Goal: Transaction & Acquisition: Book appointment/travel/reservation

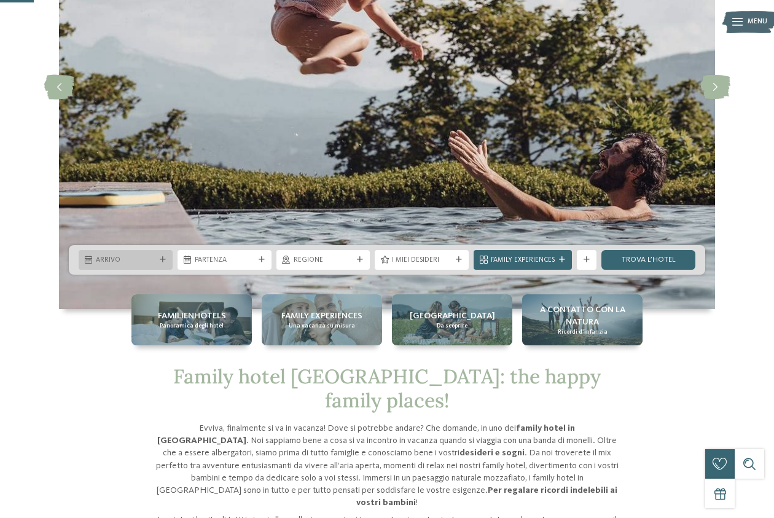
click at [120, 262] on span "Arrivo" at bounding box center [126, 261] width 60 height 10
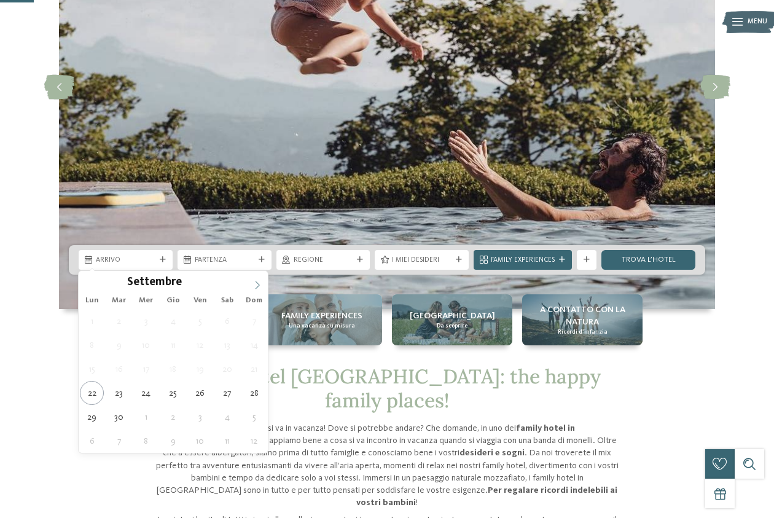
click at [259, 287] on icon at bounding box center [257, 285] width 9 height 9
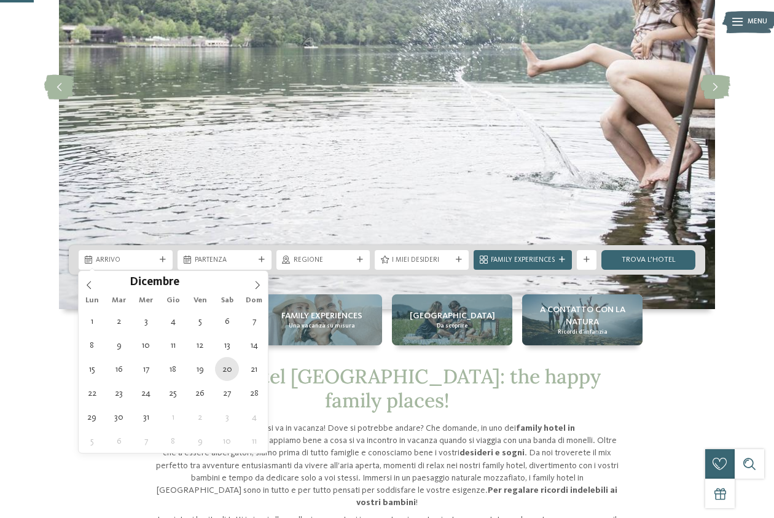
type div "[DATE]"
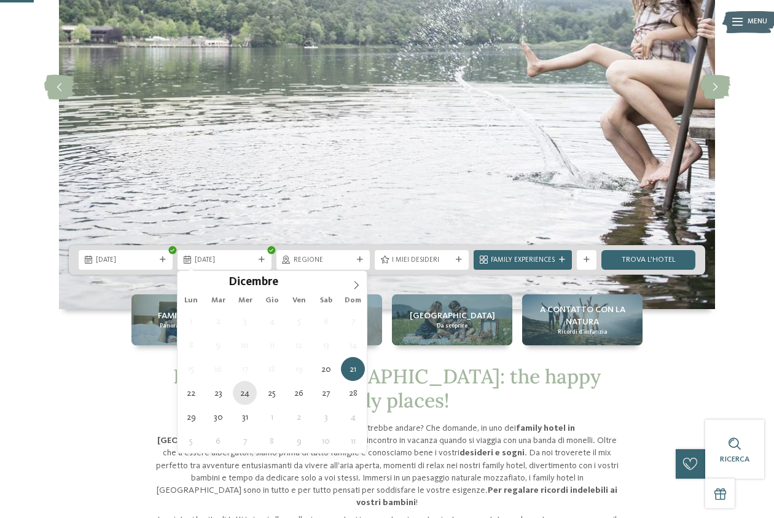
type div "[DATE]"
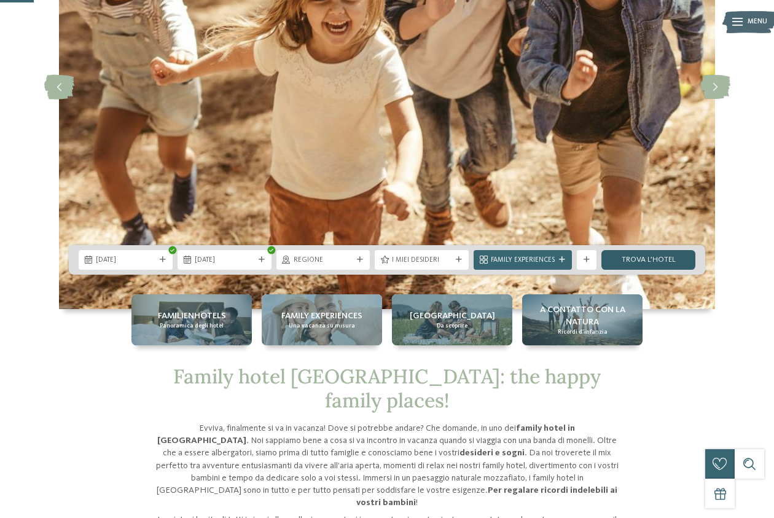
click at [643, 262] on link "trova l’hotel" at bounding box center [649, 260] width 94 height 20
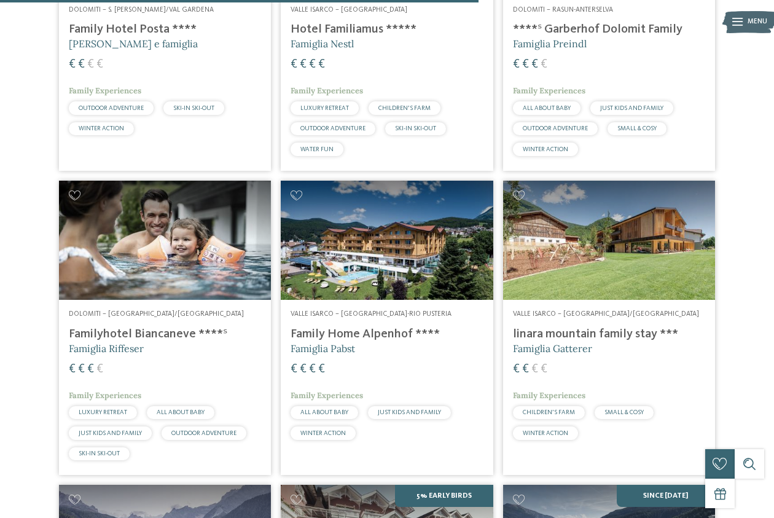
scroll to position [1262, 0]
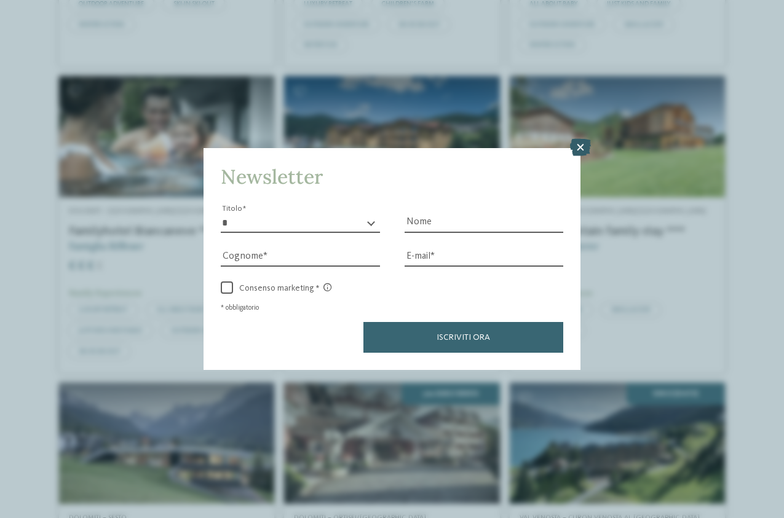
click at [583, 146] on icon at bounding box center [580, 147] width 21 height 17
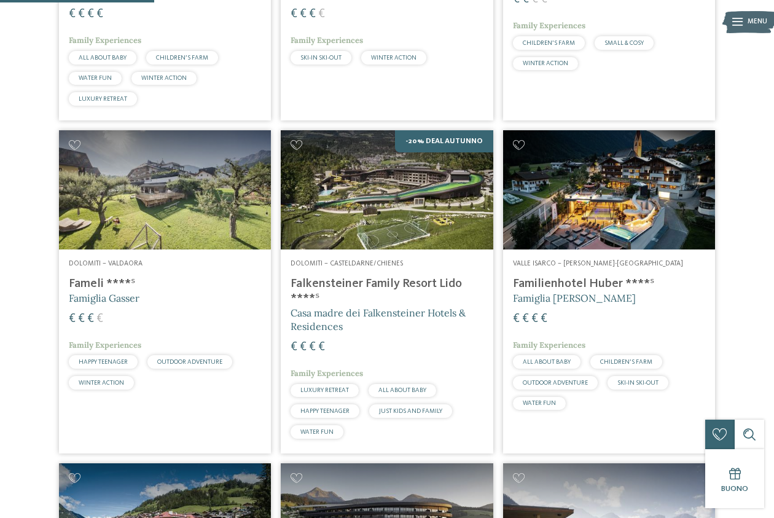
scroll to position [401, 0]
